Goal: Information Seeking & Learning: Learn about a topic

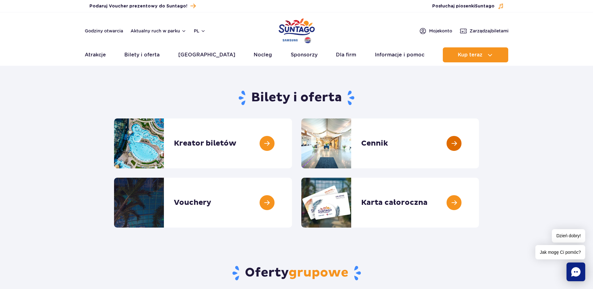
click at [479, 141] on link at bounding box center [479, 143] width 0 height 50
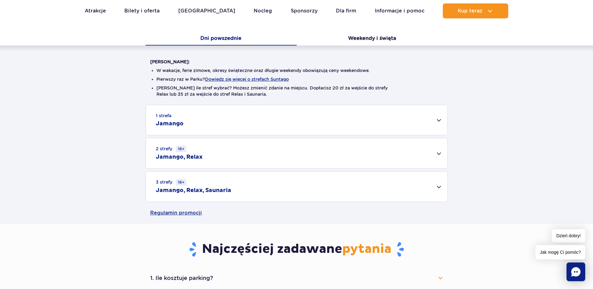
scroll to position [127, 0]
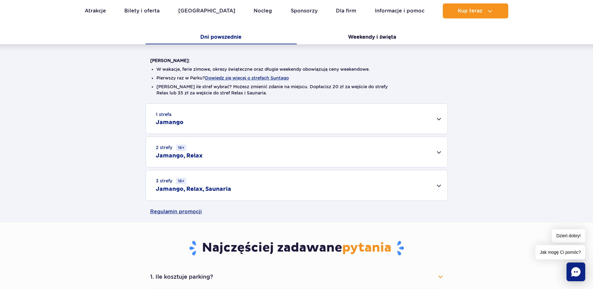
click at [438, 121] on div "1 strefa Jamango" at bounding box center [297, 119] width 302 height 30
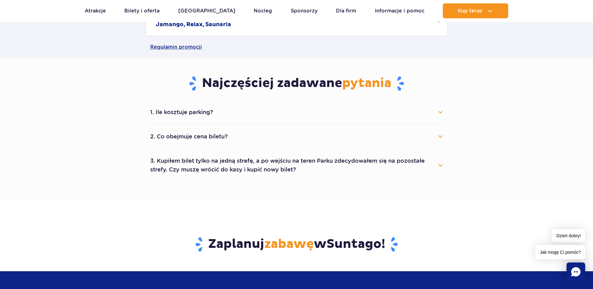
scroll to position [509, 0]
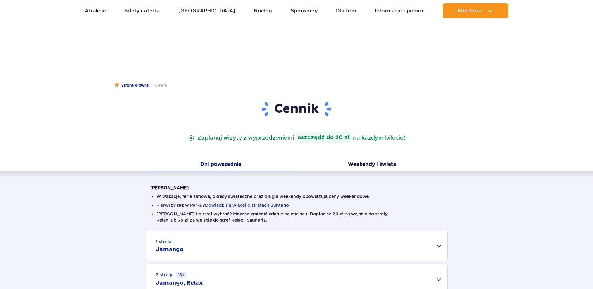
scroll to position [95, 0]
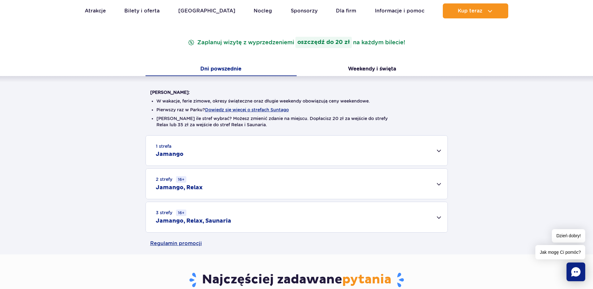
click at [441, 218] on div "3 strefy 16+ Jamango, Relax, Saunaria" at bounding box center [297, 217] width 302 height 30
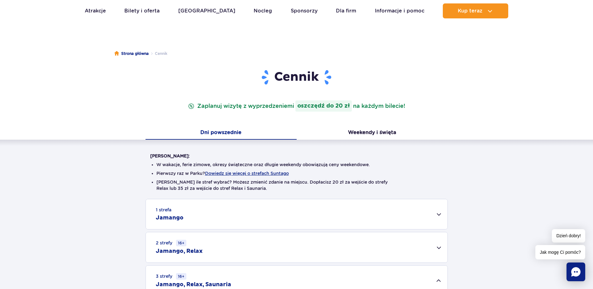
scroll to position [0, 0]
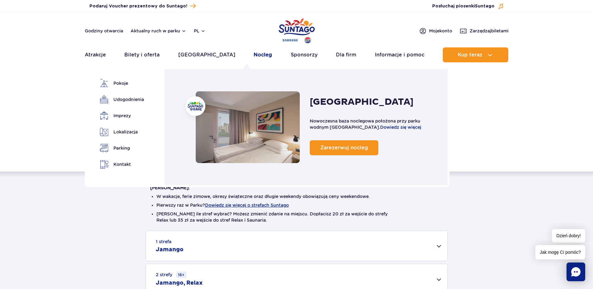
click at [254, 51] on link "Nocleg" at bounding box center [263, 54] width 18 height 15
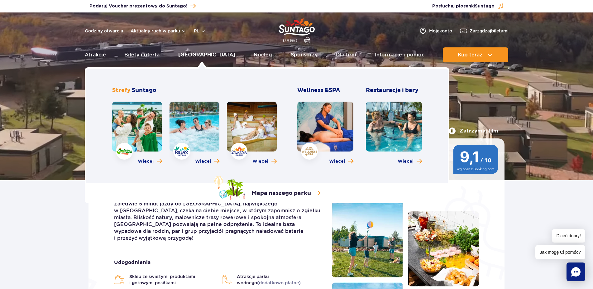
click at [205, 53] on link "[GEOGRAPHIC_DATA]" at bounding box center [206, 54] width 57 height 15
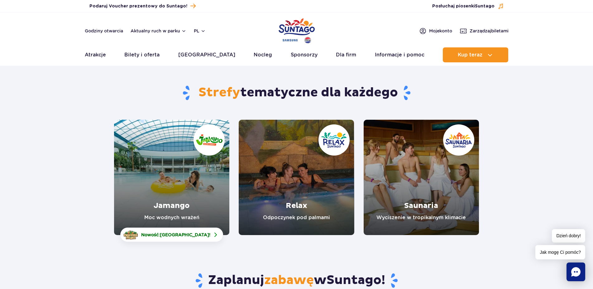
click at [186, 195] on link "Jamango" at bounding box center [171, 177] width 115 height 115
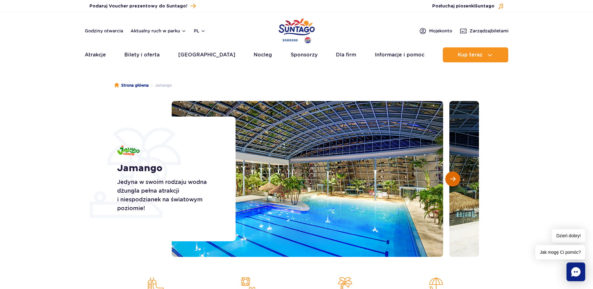
click at [452, 178] on span "Następny slajd" at bounding box center [452, 179] width 5 height 6
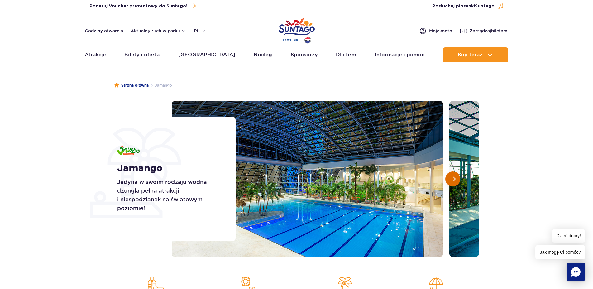
click at [452, 178] on span "Następny slajd" at bounding box center [452, 179] width 5 height 6
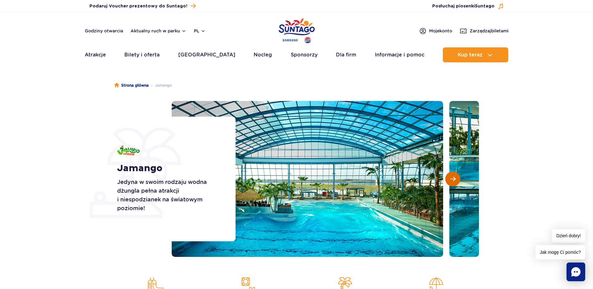
click at [452, 178] on span "Następny slajd" at bounding box center [452, 179] width 5 height 6
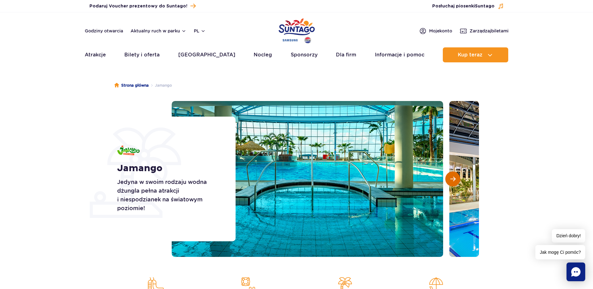
click at [452, 178] on span "Następny slajd" at bounding box center [452, 179] width 5 height 6
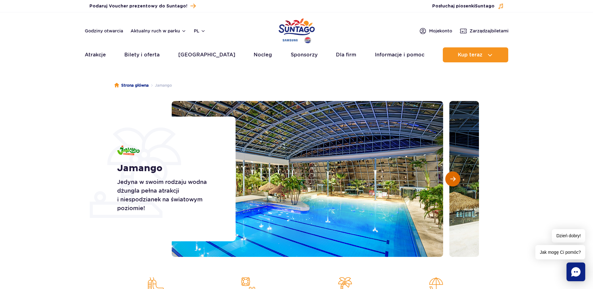
click at [455, 179] on span "Następny slajd" at bounding box center [452, 179] width 5 height 6
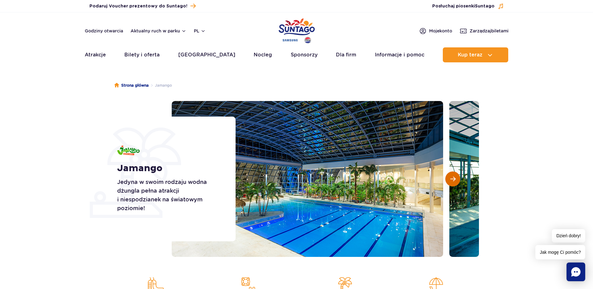
click at [455, 179] on span "Następny slajd" at bounding box center [452, 179] width 5 height 6
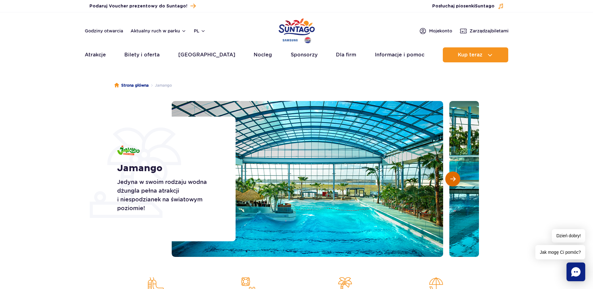
click at [457, 177] on button "Następny slajd" at bounding box center [452, 178] width 15 height 15
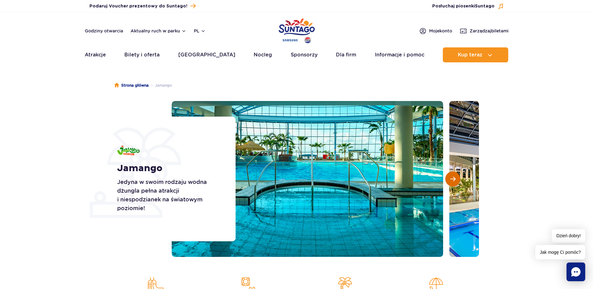
click at [457, 179] on button "Następny slajd" at bounding box center [452, 178] width 15 height 15
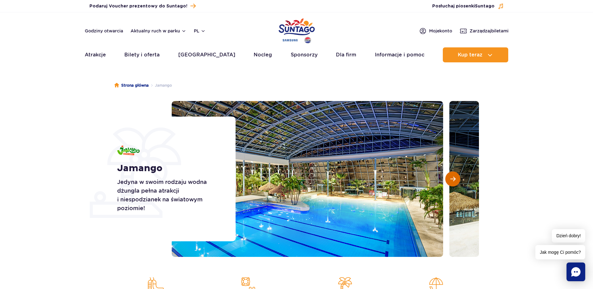
click at [457, 179] on button "Następny slajd" at bounding box center [452, 178] width 15 height 15
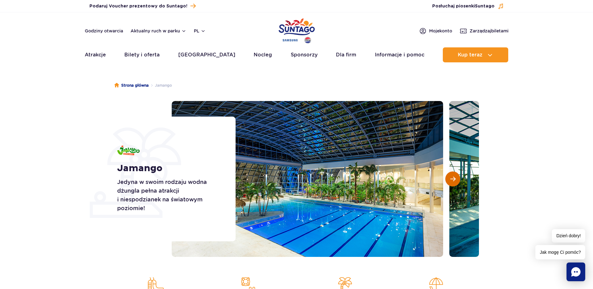
click at [457, 179] on button "Następny slajd" at bounding box center [452, 178] width 15 height 15
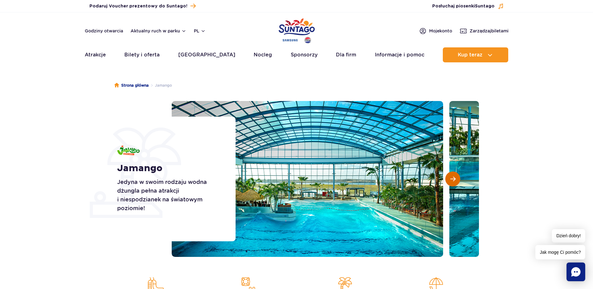
click at [457, 179] on button "Następny slajd" at bounding box center [452, 178] width 15 height 15
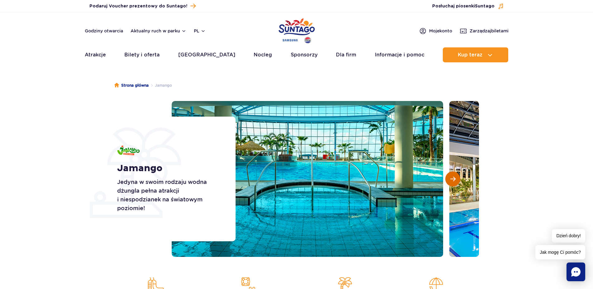
click at [457, 179] on button "Następny slajd" at bounding box center [452, 178] width 15 height 15
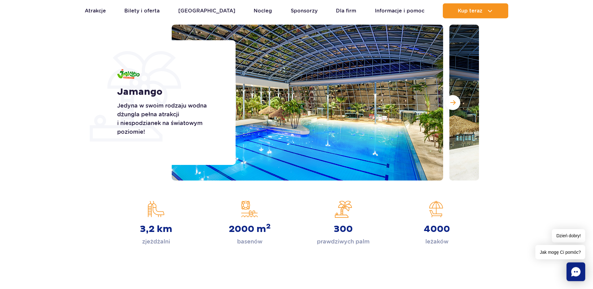
scroll to position [95, 0]
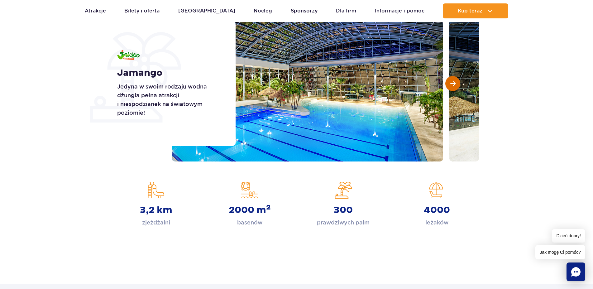
click at [454, 85] on span "Następny slajd" at bounding box center [452, 84] width 5 height 6
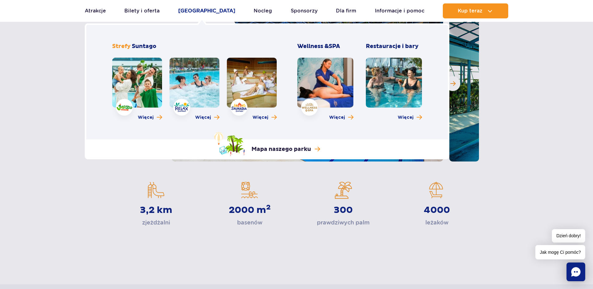
click at [195, 8] on link "[GEOGRAPHIC_DATA]" at bounding box center [206, 10] width 57 height 15
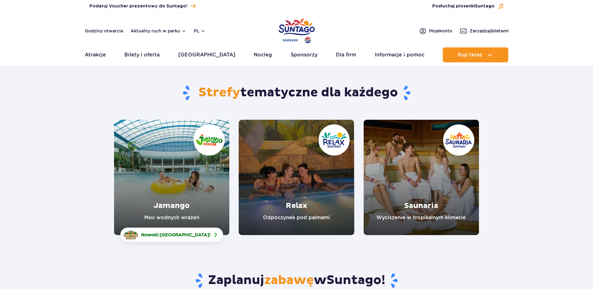
click at [306, 200] on link "Relax" at bounding box center [296, 177] width 115 height 115
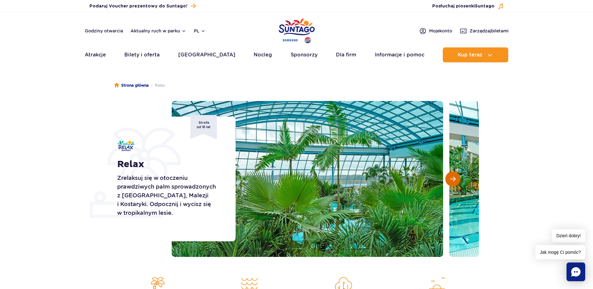
click at [453, 179] on span "Następny slajd" at bounding box center [452, 179] width 5 height 6
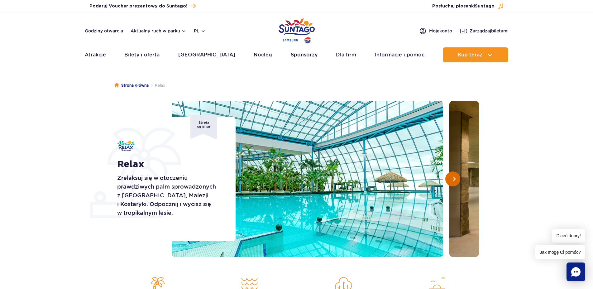
click at [450, 179] on span "Następny slajd" at bounding box center [452, 179] width 5 height 6
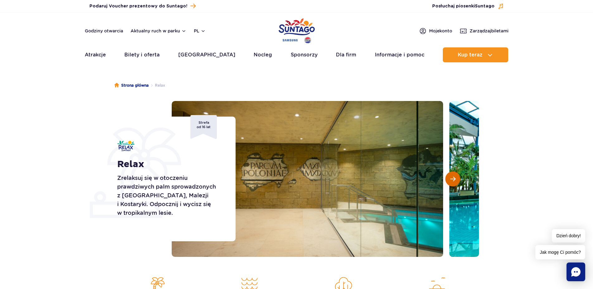
click at [450, 179] on span "Następny slajd" at bounding box center [452, 179] width 5 height 6
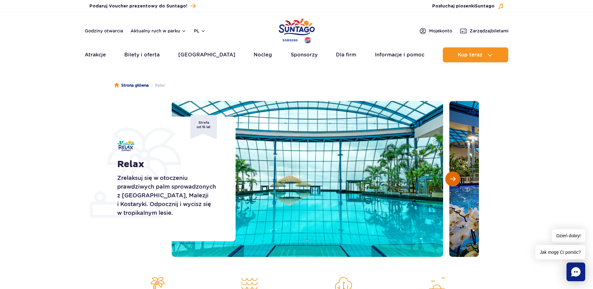
click at [450, 179] on span "Następny slajd" at bounding box center [452, 179] width 5 height 6
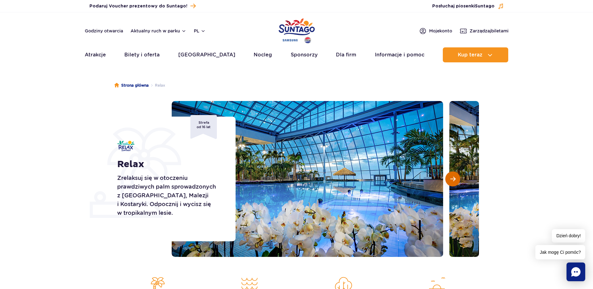
click at [450, 179] on span "Następny slajd" at bounding box center [452, 179] width 5 height 6
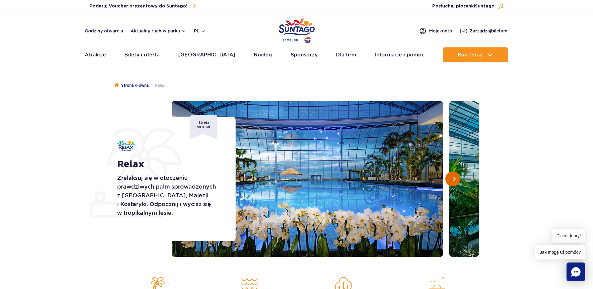
click at [455, 177] on span "Następny slajd" at bounding box center [452, 179] width 5 height 6
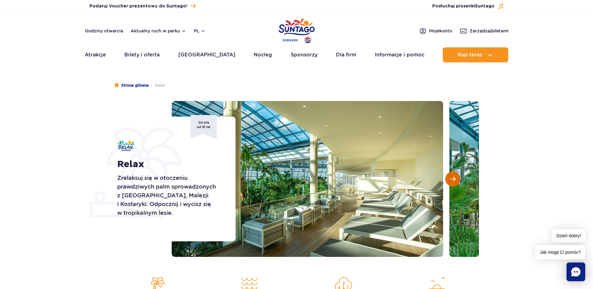
click at [454, 179] on span "Następny slajd" at bounding box center [452, 179] width 5 height 6
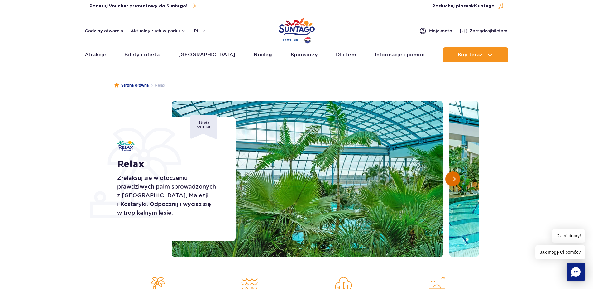
click at [452, 179] on span "Następny slajd" at bounding box center [452, 179] width 5 height 6
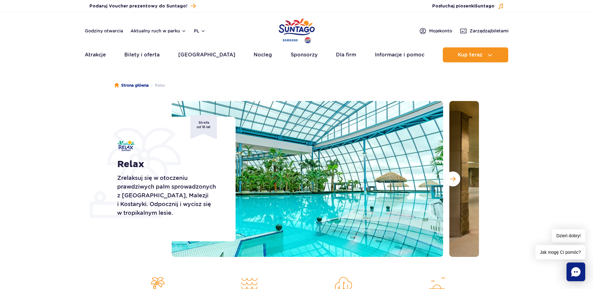
click at [564, 149] on section "Relax Zrelaksuj się w otoczeniu prawdziwych palm sprowadzonych z Florydy, Malez…" at bounding box center [296, 179] width 593 height 156
